Goal: Task Accomplishment & Management: Manage account settings

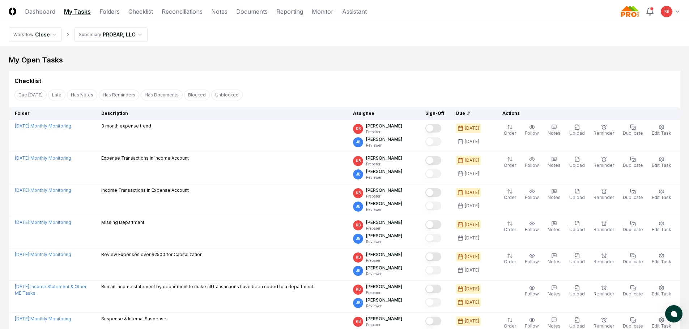
scroll to position [422, 0]
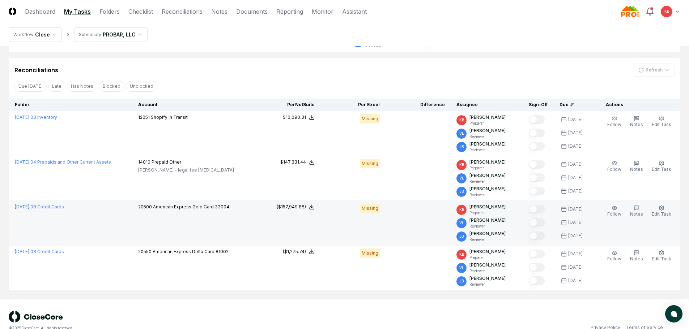
click at [50, 211] on td "[DATE] : 08 Credit Cards" at bounding box center [71, 223] width 124 height 45
click at [50, 209] on link "[DATE] : 08 Credit Cards" at bounding box center [39, 206] width 49 height 5
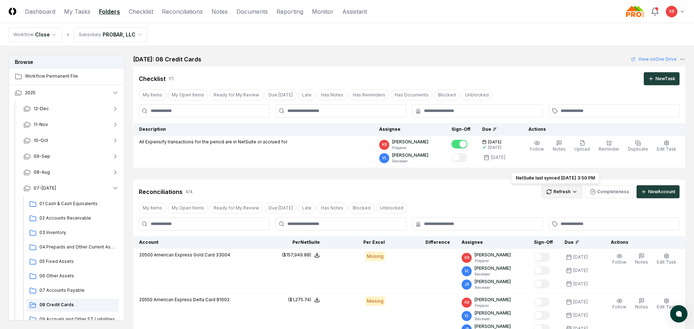
click at [549, 194] on html "CloseCore Dashboard My Tasks Folders Checklist Reconciliations Notes Documents …" at bounding box center [347, 274] width 694 height 548
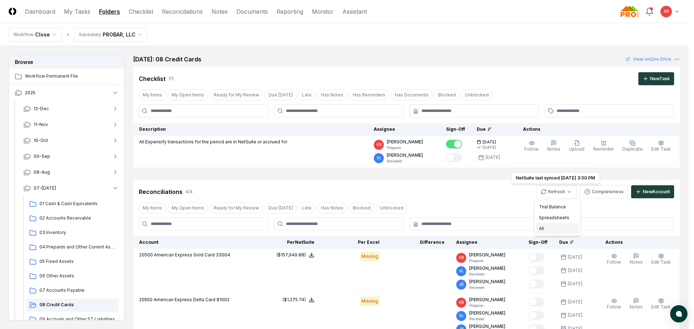
click at [545, 227] on div "All" at bounding box center [557, 228] width 43 height 11
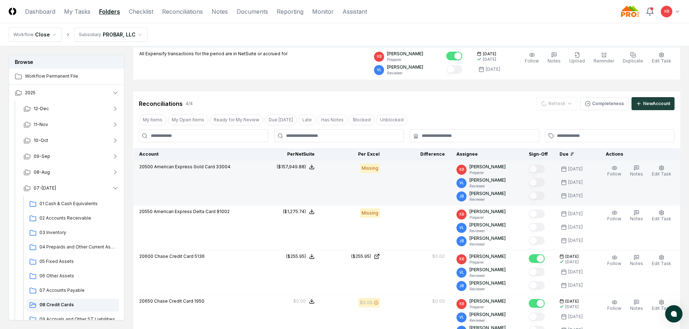
scroll to position [108, 0]
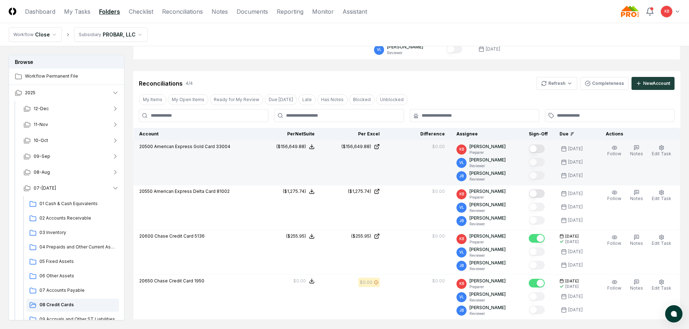
click at [535, 149] on button "Mark complete" at bounding box center [536, 149] width 16 height 9
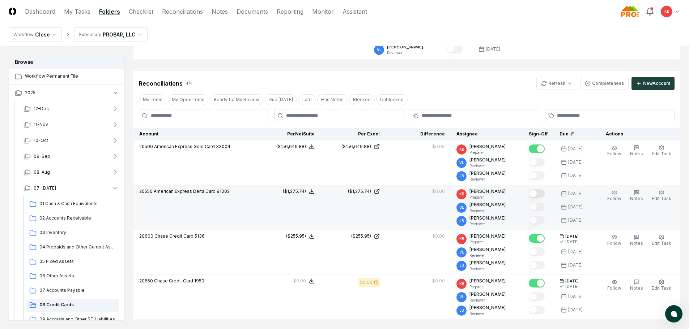
click at [539, 195] on button "Mark complete" at bounding box center [536, 193] width 16 height 9
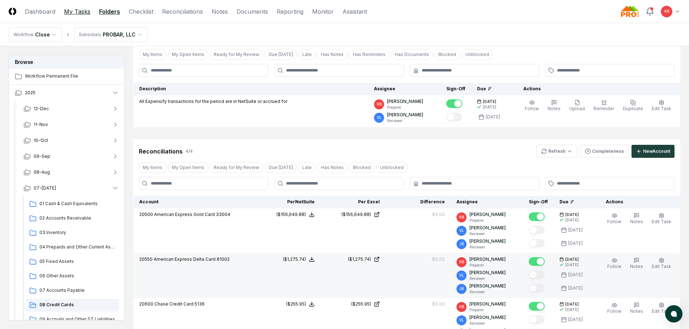
scroll to position [36, 0]
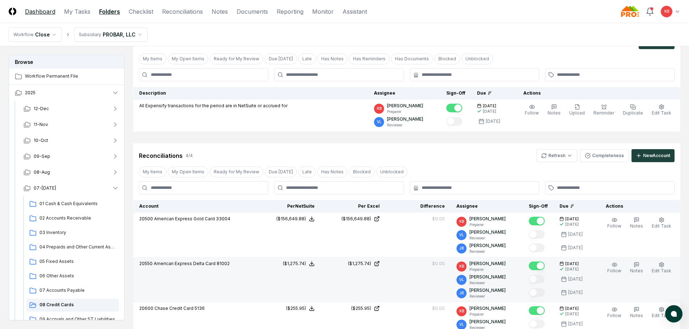
click at [30, 8] on link "Dashboard" at bounding box center [40, 11] width 30 height 9
